Goal: Navigation & Orientation: Understand site structure

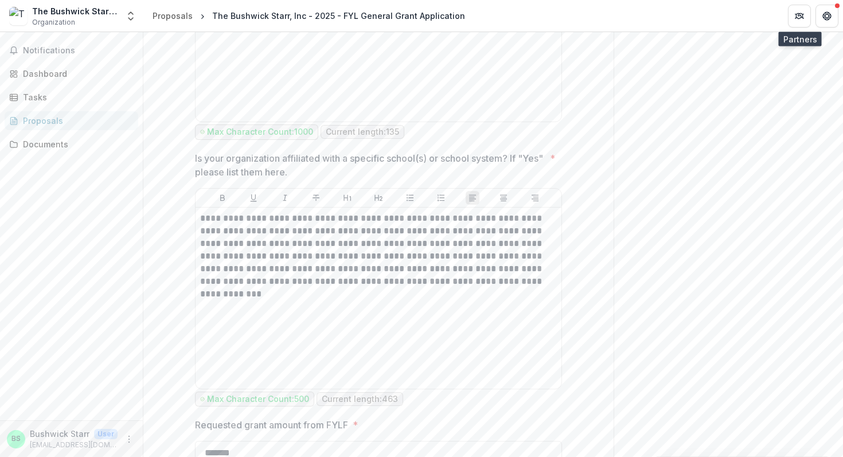
scroll to position [909, 0]
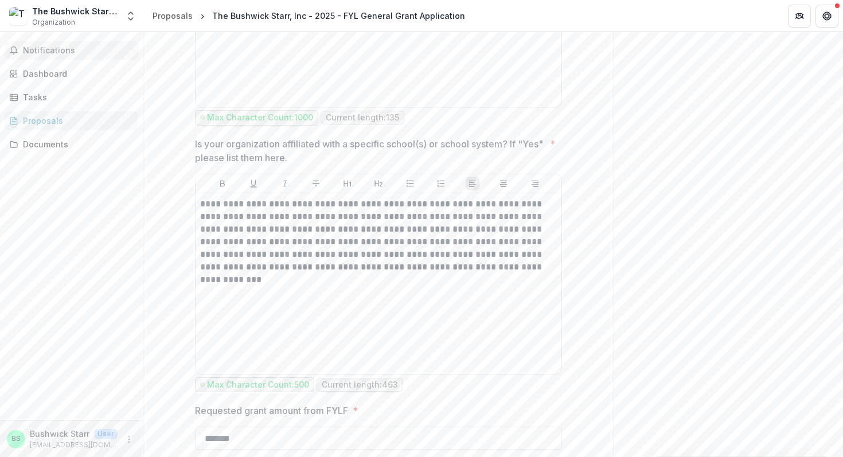
click at [68, 52] on span "Notifications" at bounding box center [78, 51] width 111 height 10
click at [416, 91] on div "**********" at bounding box center [378, 17] width 357 height 172
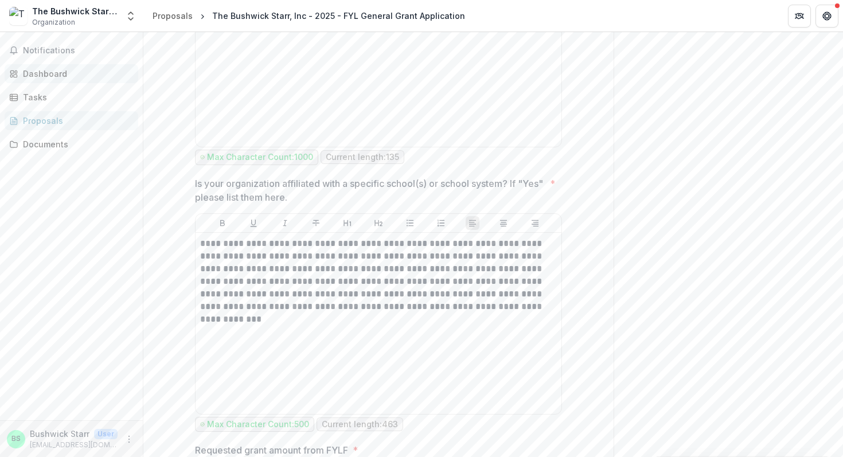
click at [45, 73] on div "Dashboard" at bounding box center [76, 74] width 106 height 12
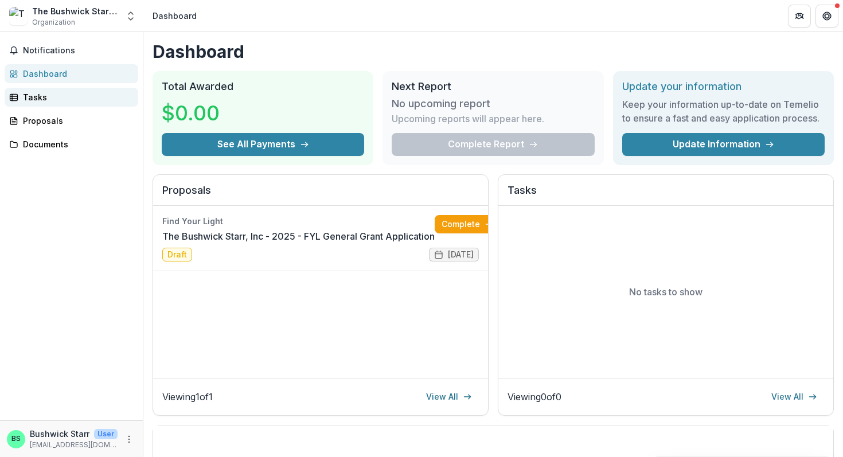
click at [47, 101] on div "Tasks" at bounding box center [76, 97] width 106 height 12
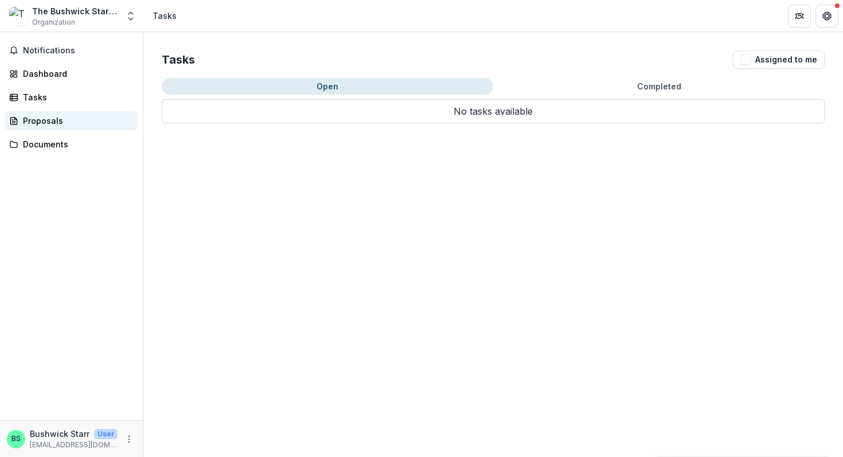
click at [54, 111] on link "Proposals" at bounding box center [72, 120] width 134 height 19
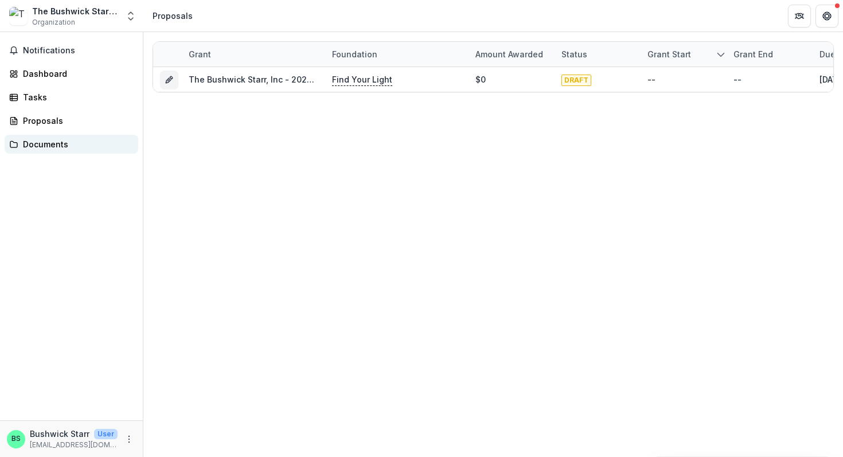
click at [72, 143] on div "Documents" at bounding box center [76, 144] width 106 height 12
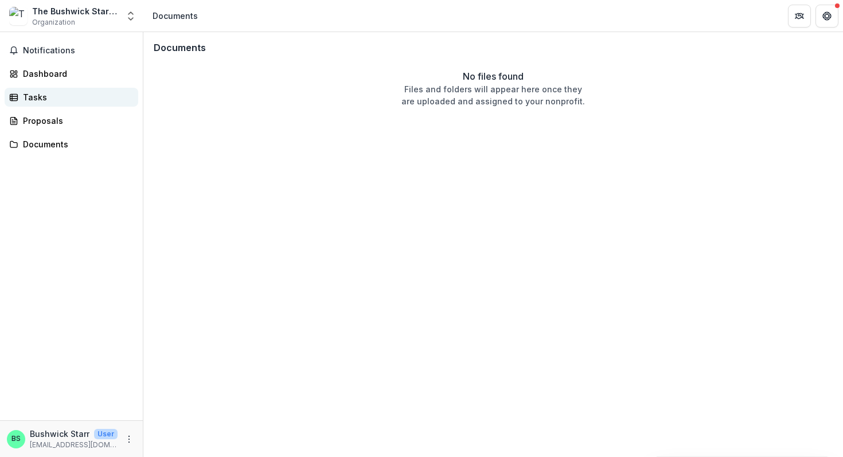
click at [60, 96] on div "Tasks" at bounding box center [76, 97] width 106 height 12
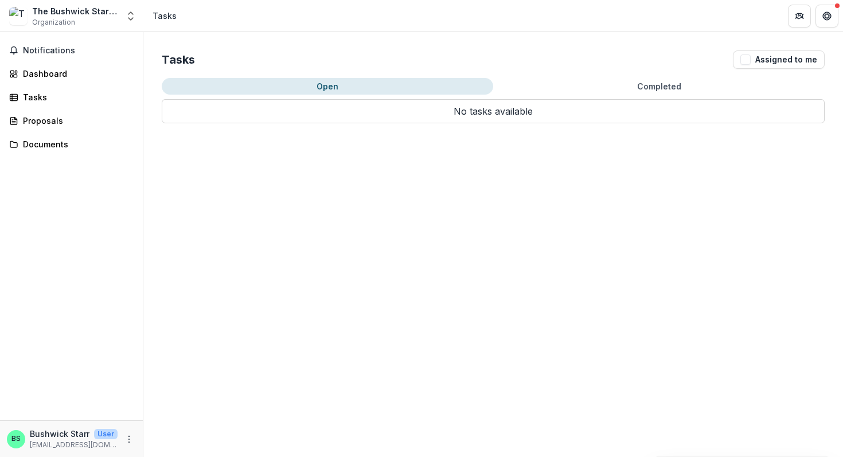
click at [84, 13] on div "The Bushwick Starr, Inc" at bounding box center [75, 11] width 86 height 12
click at [45, 53] on span "Notifications" at bounding box center [78, 51] width 111 height 10
click at [53, 71] on div "Dashboard" at bounding box center [76, 74] width 106 height 12
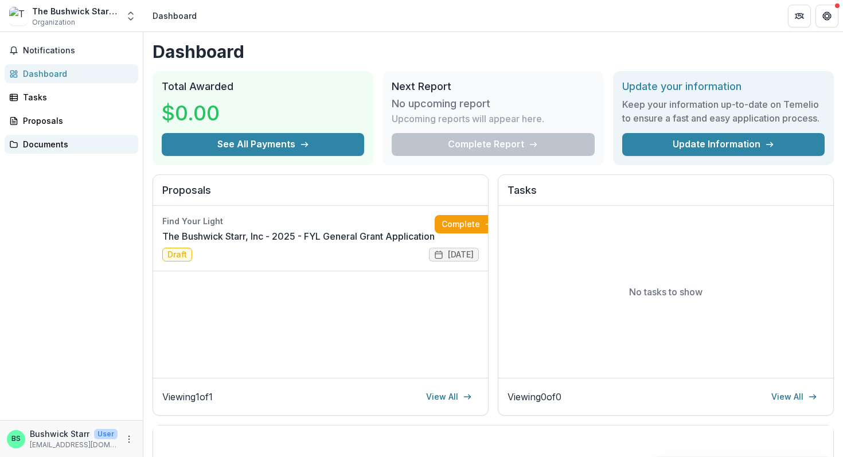
click at [98, 149] on div "Documents" at bounding box center [76, 144] width 106 height 12
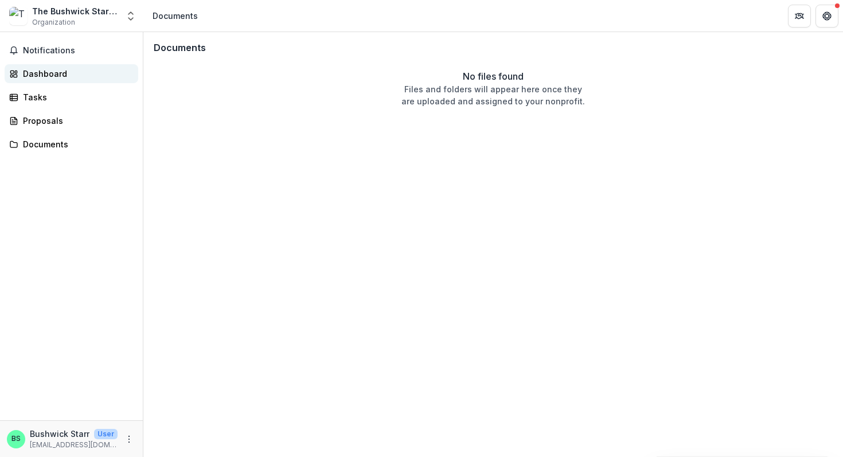
click at [54, 76] on div "Dashboard" at bounding box center [76, 74] width 106 height 12
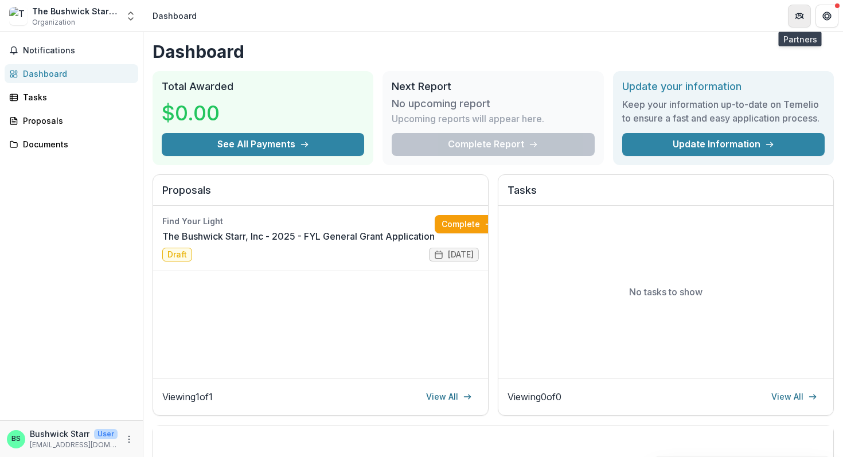
click at [807, 20] on button "Partners" at bounding box center [799, 16] width 23 height 23
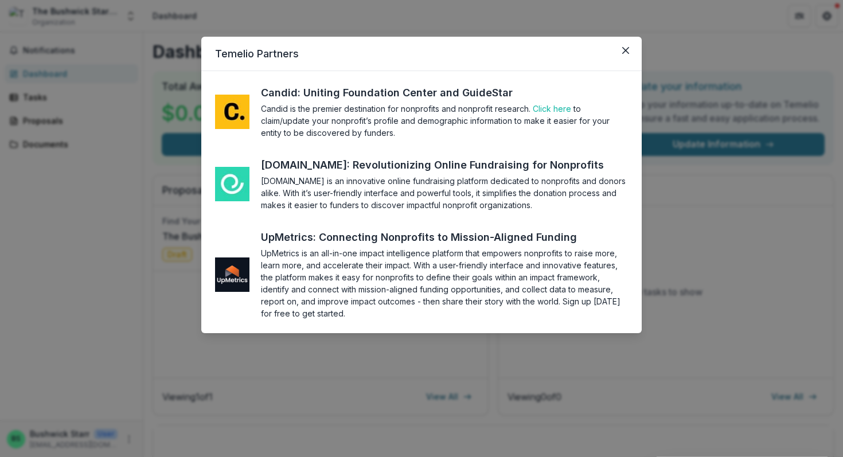
click at [238, 180] on img at bounding box center [232, 184] width 34 height 34
click at [306, 170] on div "[DOMAIN_NAME]: Revolutionizing Online Fundraising for Nonprofits" at bounding box center [443, 164] width 364 height 15
click at [627, 50] on icon "Close" at bounding box center [625, 50] width 7 height 7
